Goal: Information Seeking & Learning: Learn about a topic

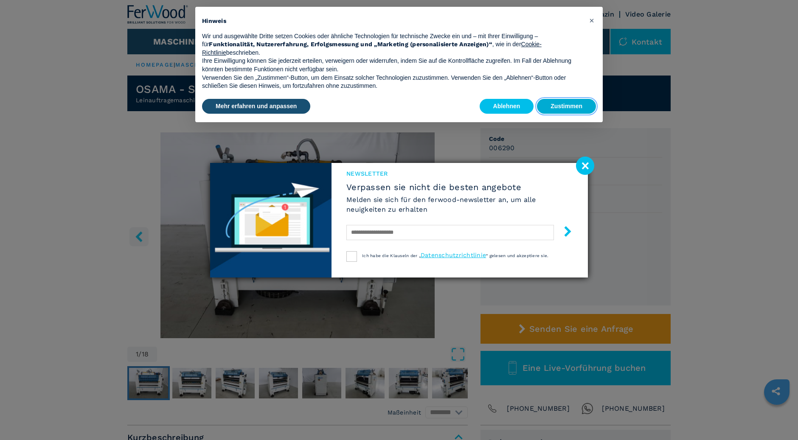
click at [567, 110] on button "Zustimmen" at bounding box center [566, 106] width 59 height 15
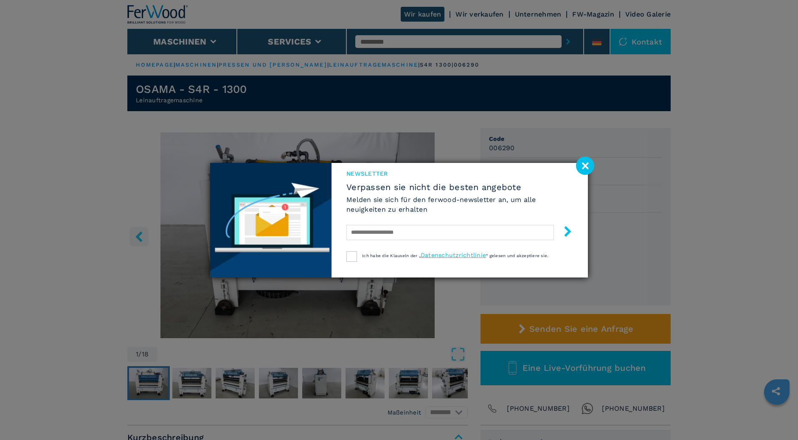
click at [585, 168] on image at bounding box center [585, 166] width 18 height 18
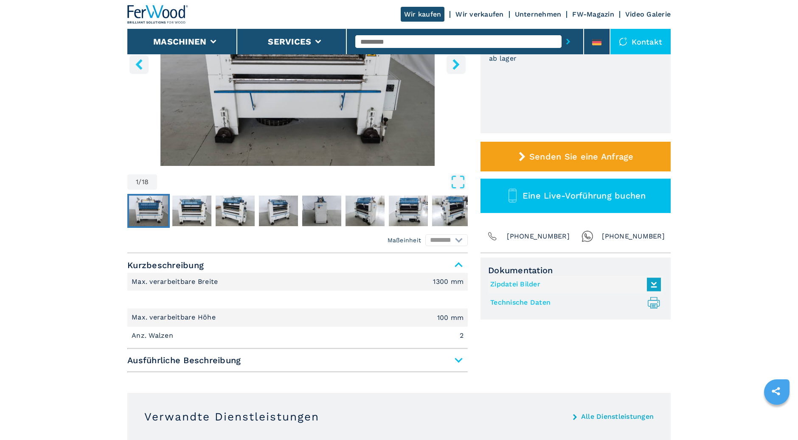
scroll to position [171, 0]
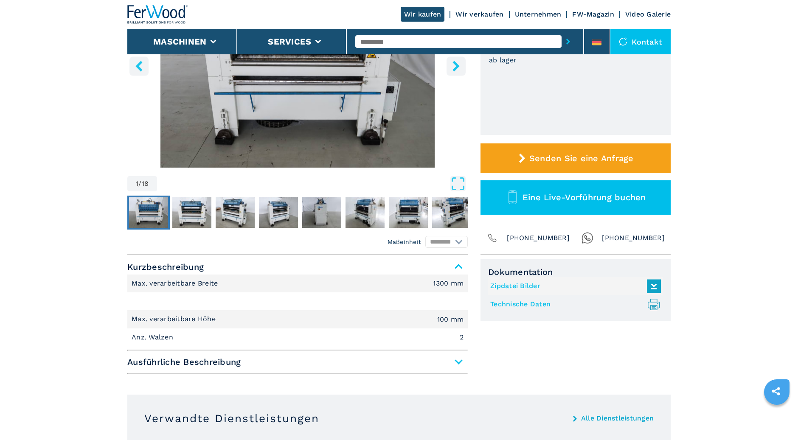
click at [147, 213] on img "Go to Slide 1" at bounding box center [148, 212] width 39 height 31
click at [241, 356] on span "Ausführliche Beschreibung" at bounding box center [297, 362] width 341 height 15
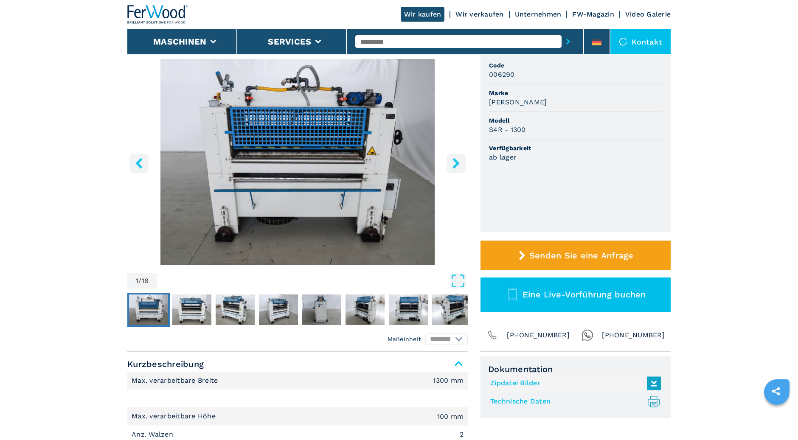
scroll to position [0, 0]
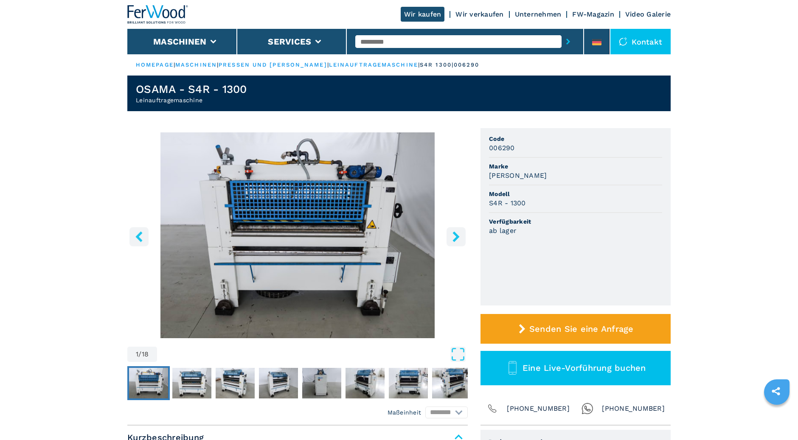
click at [347, 237] on img "Go to Slide 1" at bounding box center [297, 235] width 341 height 206
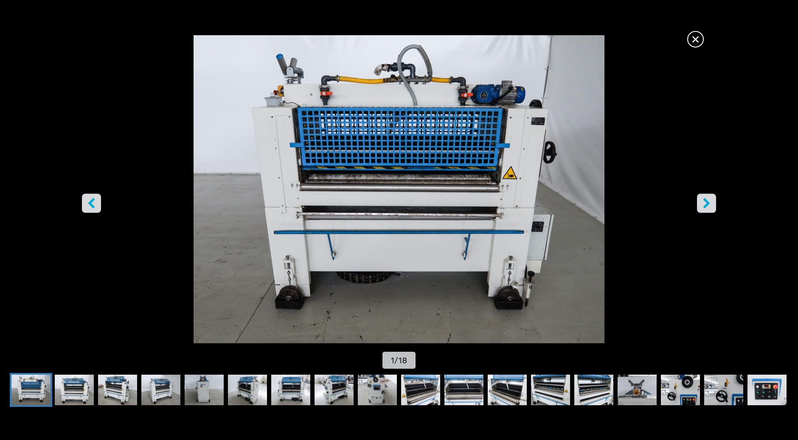
click at [414, 229] on img "Go to Slide 1" at bounding box center [399, 189] width 719 height 308
click at [708, 202] on icon "right-button" at bounding box center [706, 203] width 7 height 11
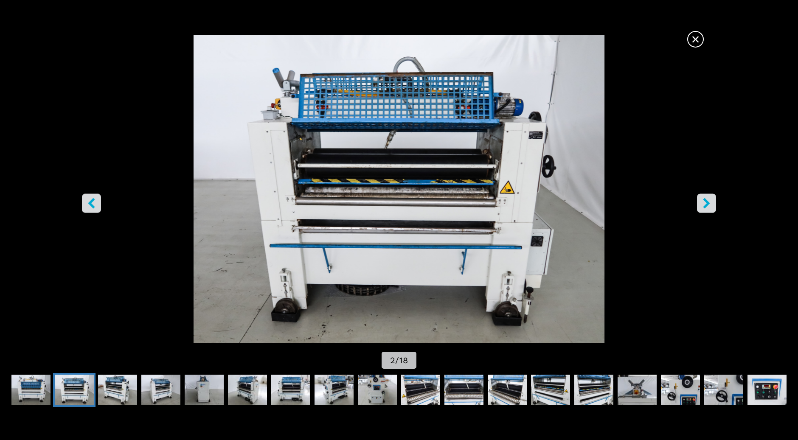
click at [708, 202] on icon "right-button" at bounding box center [706, 203] width 7 height 11
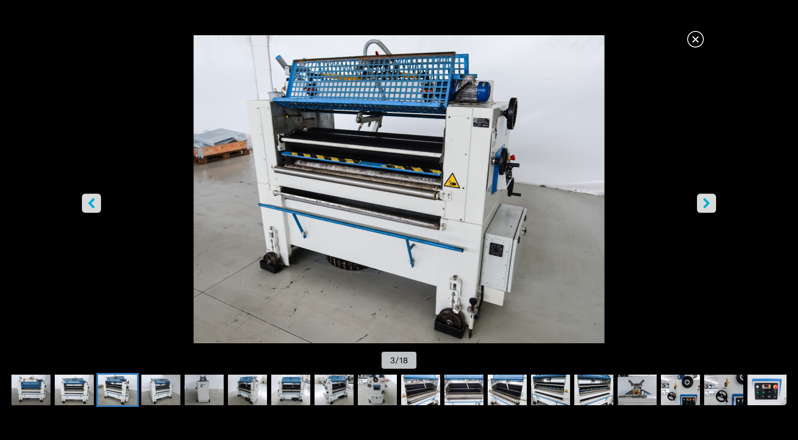
click at [708, 202] on icon "right-button" at bounding box center [706, 203] width 7 height 11
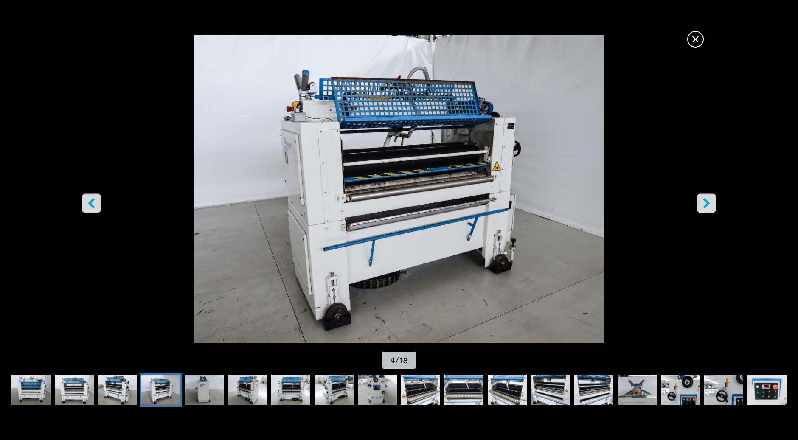
click at [708, 202] on icon "right-button" at bounding box center [706, 203] width 7 height 11
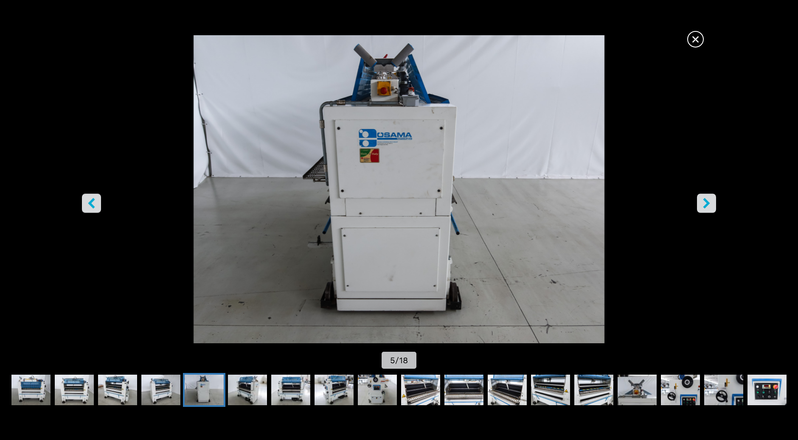
click at [708, 202] on icon "right-button" at bounding box center [706, 203] width 7 height 11
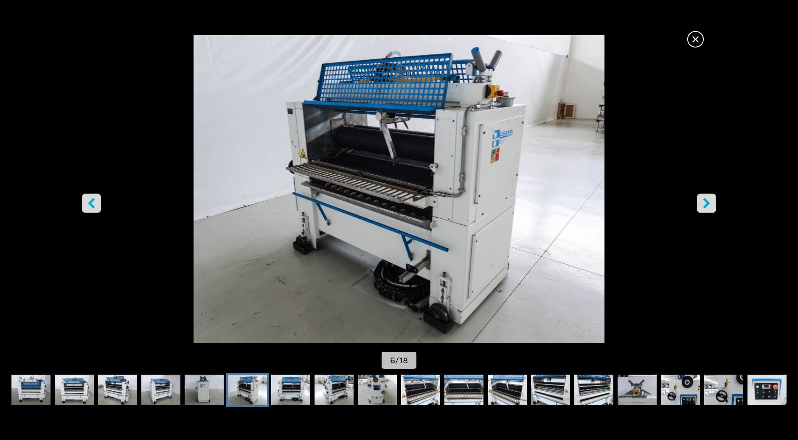
click at [708, 202] on icon "right-button" at bounding box center [706, 203] width 7 height 11
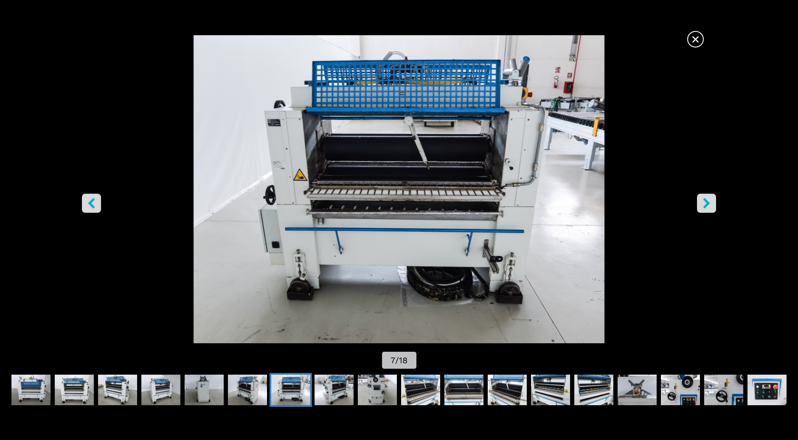
click at [708, 202] on icon "right-button" at bounding box center [706, 203] width 7 height 11
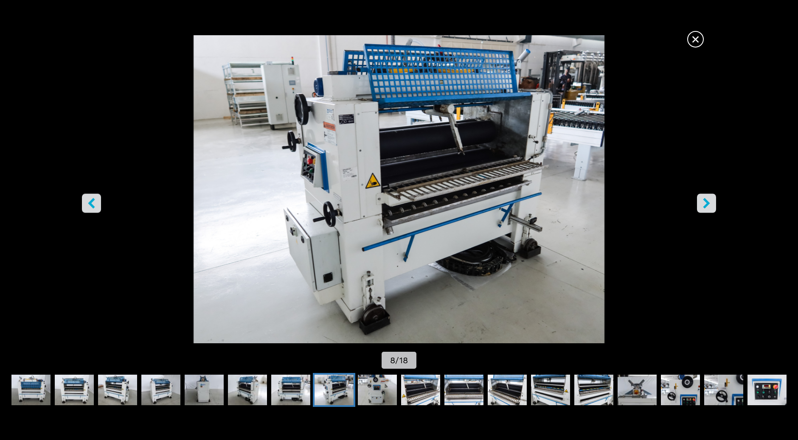
click at [708, 202] on icon "right-button" at bounding box center [706, 203] width 7 height 11
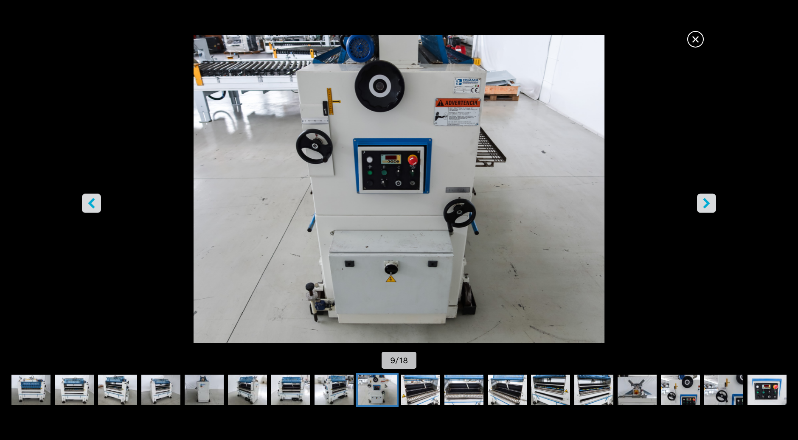
click at [707, 203] on icon "right-button" at bounding box center [707, 203] width 11 height 11
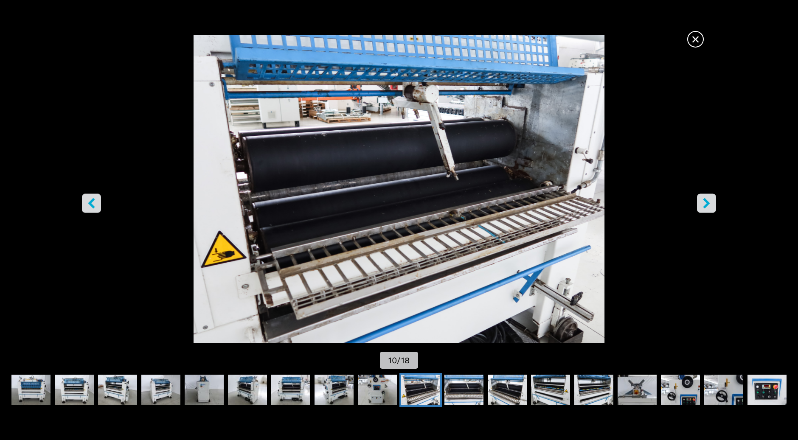
click at [707, 203] on icon "right-button" at bounding box center [707, 203] width 11 height 11
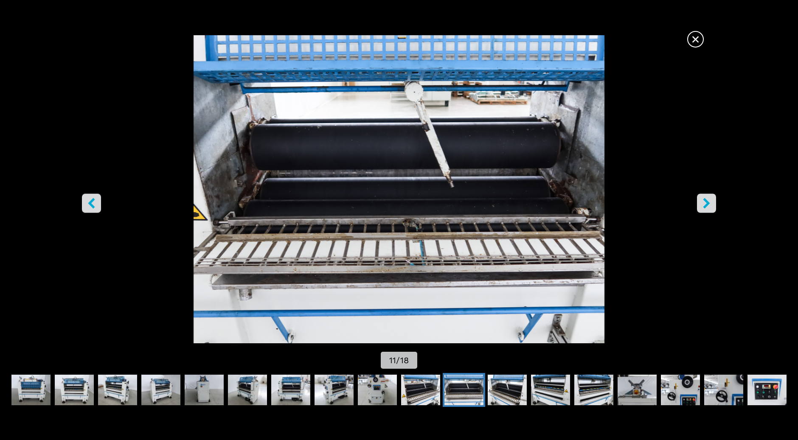
click at [707, 203] on icon "right-button" at bounding box center [707, 203] width 11 height 11
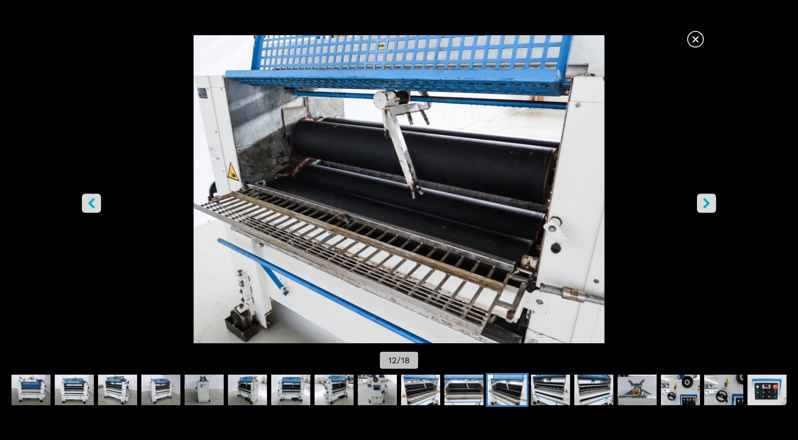
click at [707, 203] on icon "right-button" at bounding box center [707, 203] width 11 height 11
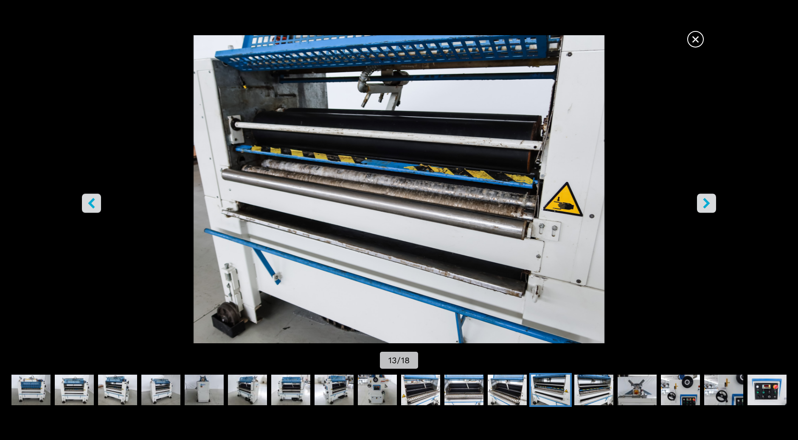
click at [707, 203] on icon "right-button" at bounding box center [707, 203] width 11 height 11
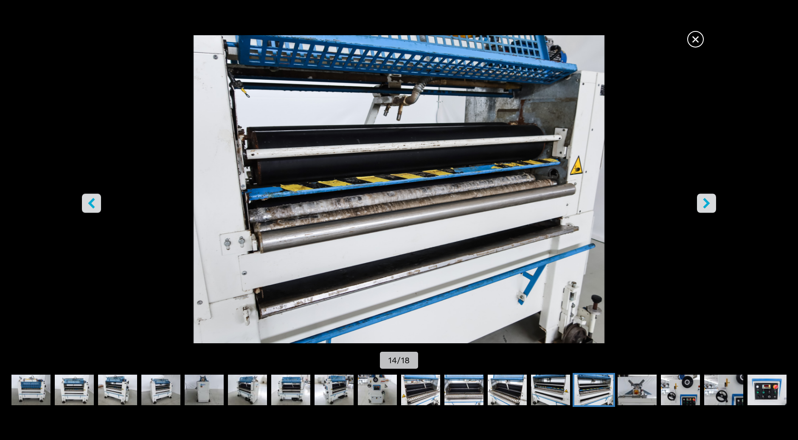
click at [707, 203] on icon "right-button" at bounding box center [707, 203] width 11 height 11
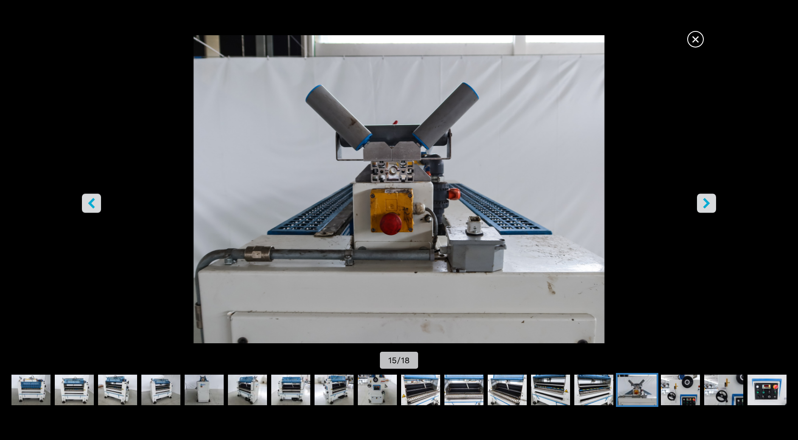
click at [707, 203] on icon "right-button" at bounding box center [707, 203] width 11 height 11
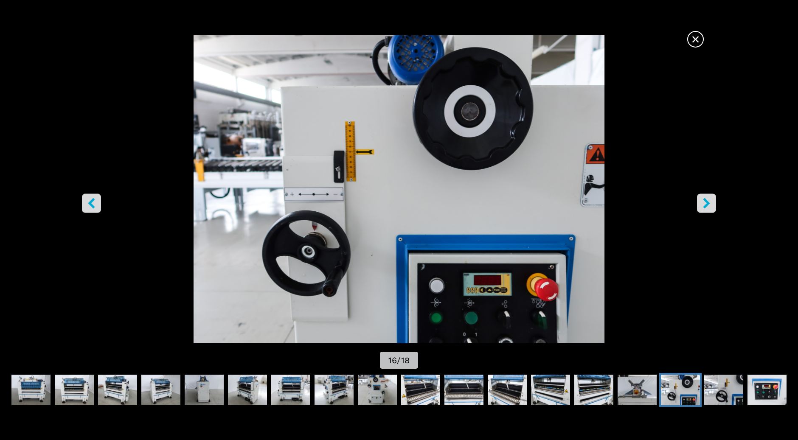
click at [707, 203] on icon "right-button" at bounding box center [707, 203] width 11 height 11
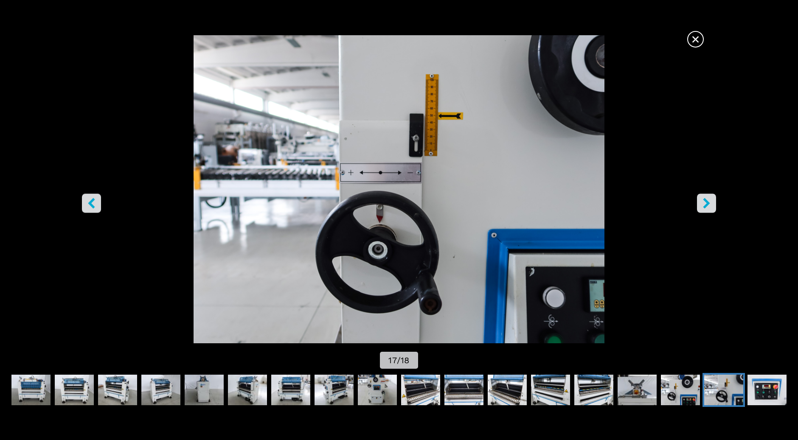
click at [707, 203] on icon "right-button" at bounding box center [707, 203] width 11 height 11
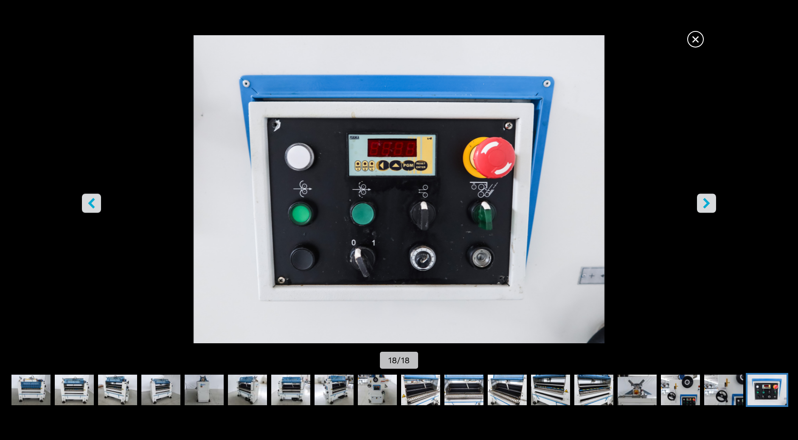
click at [707, 203] on icon "right-button" at bounding box center [707, 203] width 11 height 11
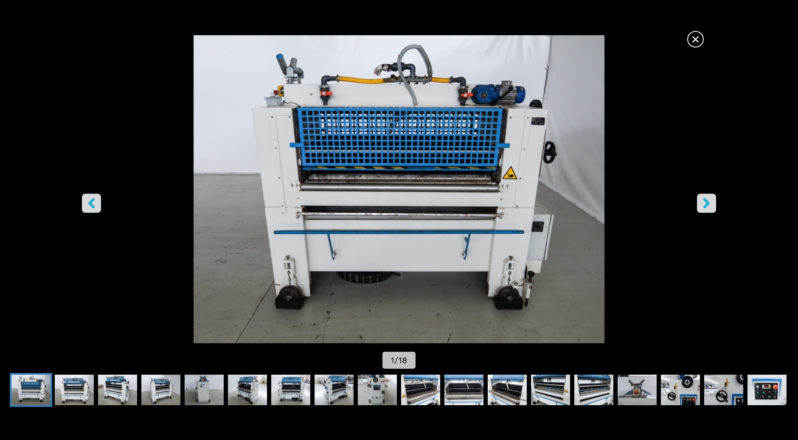
click at [707, 203] on icon "right-button" at bounding box center [707, 203] width 11 height 11
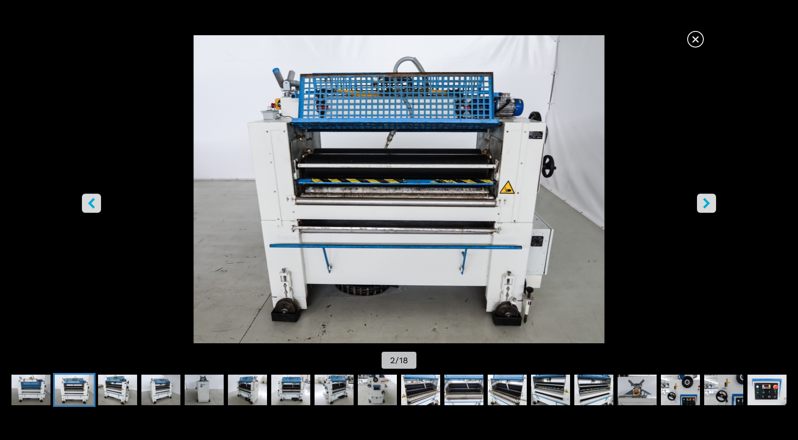
click at [706, 203] on icon "right-button" at bounding box center [707, 203] width 11 height 11
click at [694, 41] on span "×" at bounding box center [695, 37] width 15 height 15
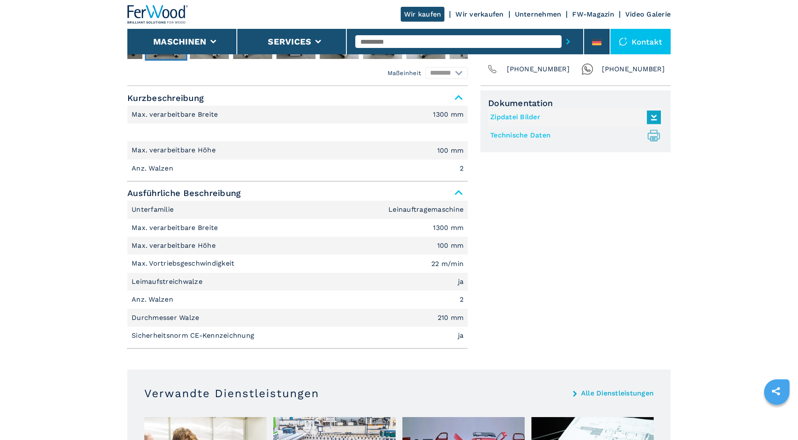
scroll to position [382, 0]
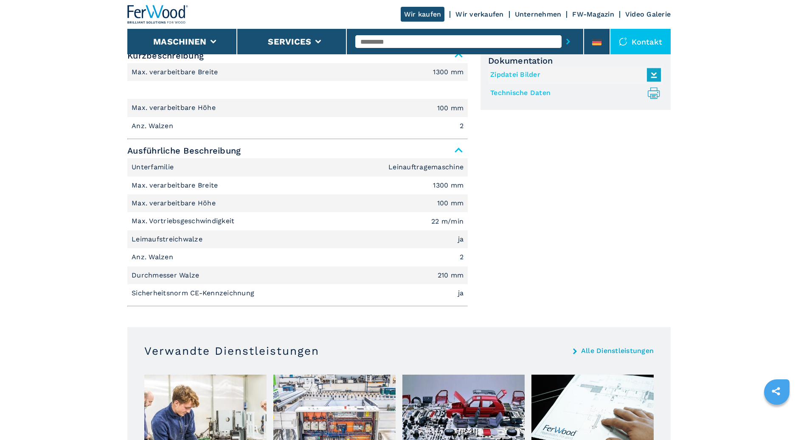
click at [519, 91] on link "Technische Daten .prefix__st0{stroke-linecap:round;stroke-linejoin:round}.prefi…" at bounding box center [573, 93] width 166 height 14
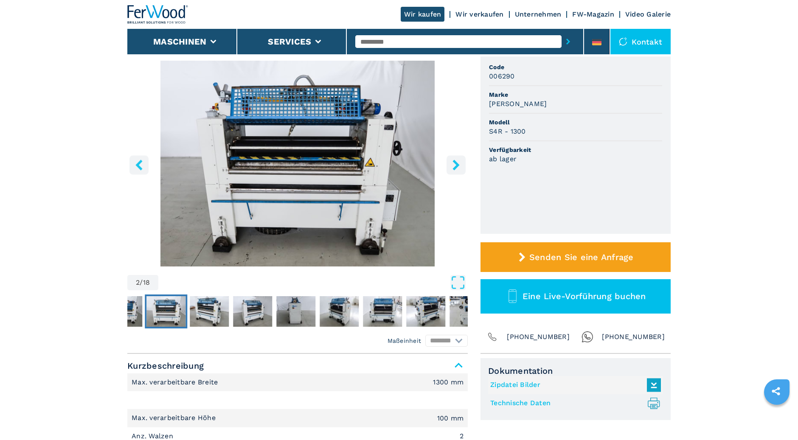
scroll to position [127, 0]
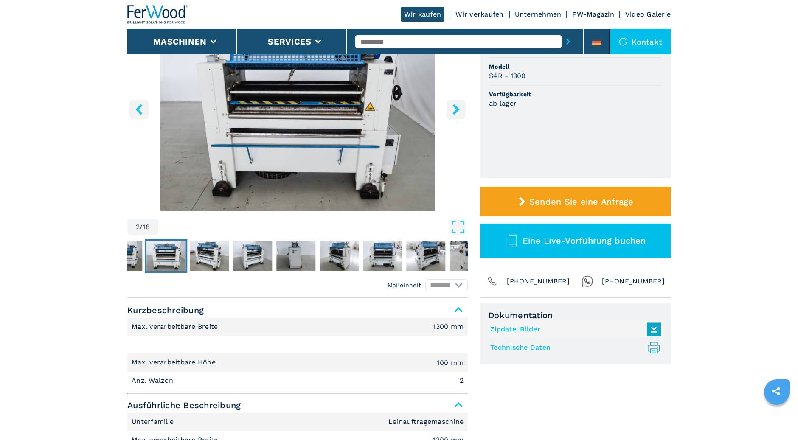
click at [516, 328] on link "Zipdatei Bilder" at bounding box center [573, 330] width 166 height 14
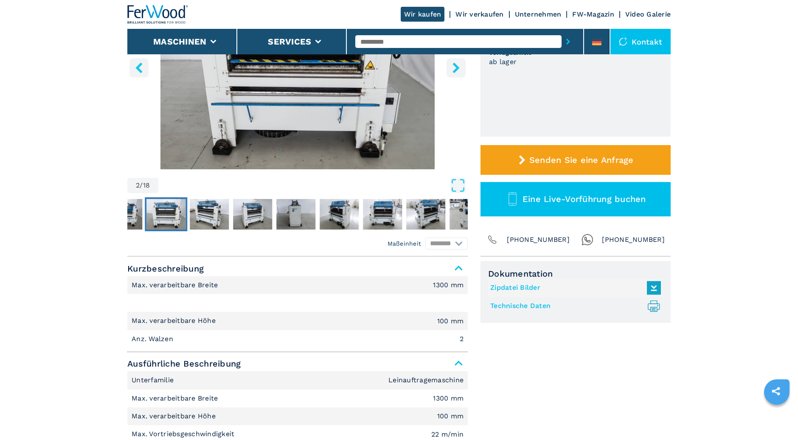
scroll to position [170, 0]
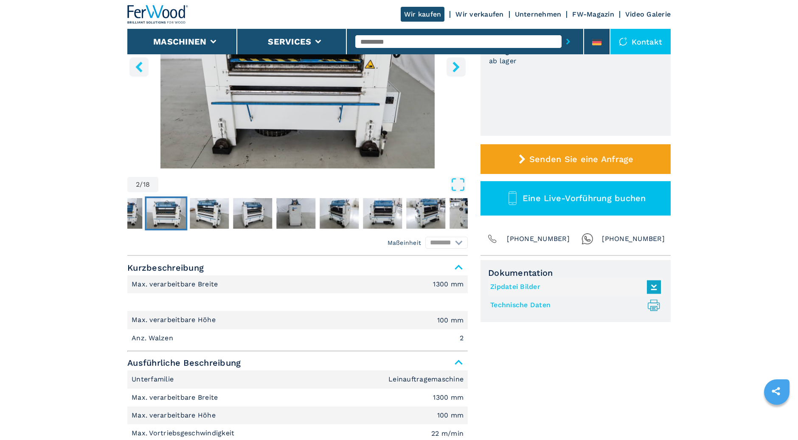
click at [534, 286] on link "Zipdatei Bilder" at bounding box center [573, 287] width 166 height 14
drag, startPoint x: 759, startPoint y: 3, endPoint x: 764, endPoint y: 88, distance: 85.5
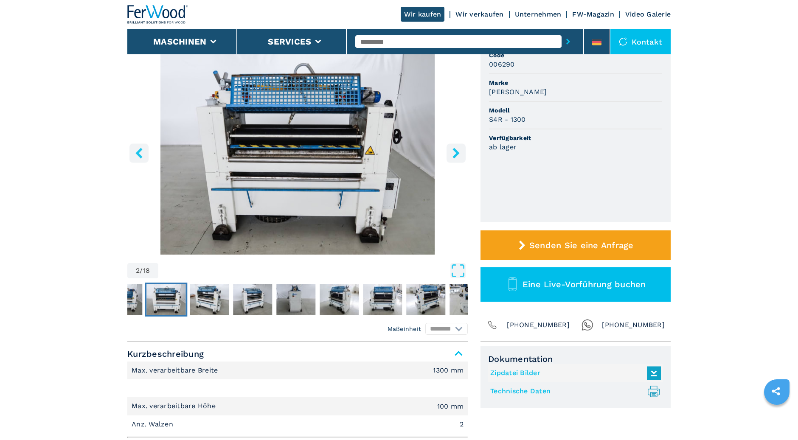
scroll to position [42, 0]
